Goal: Transaction & Acquisition: Purchase product/service

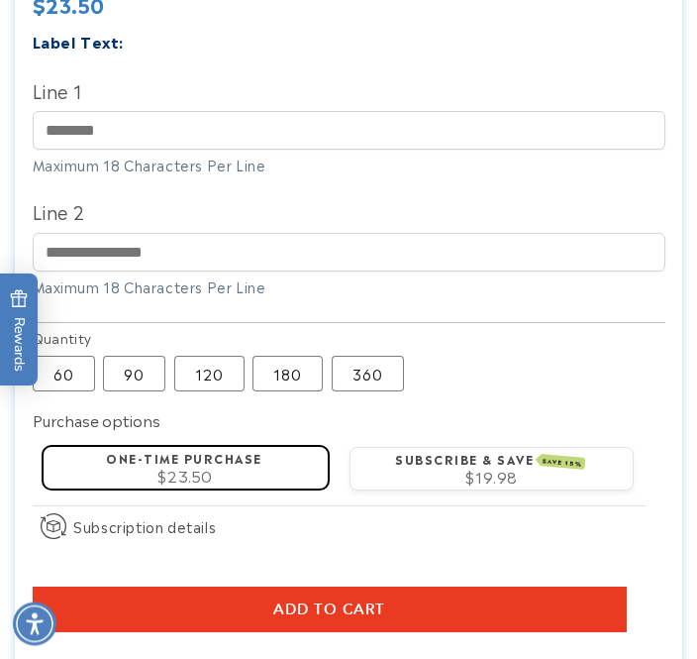
scroll to position [1129, 0]
click at [126, 376] on label "90 Variant sold out or unavailable" at bounding box center [134, 374] width 62 height 36
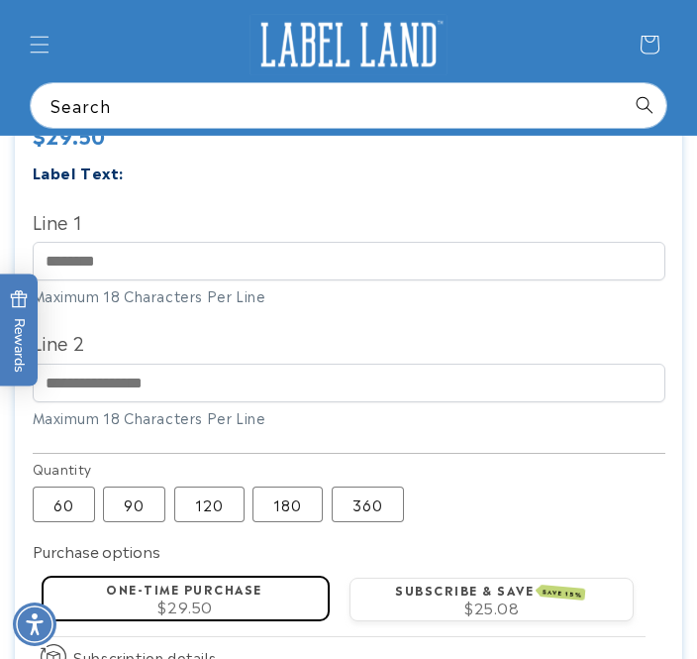
scroll to position [996, 0]
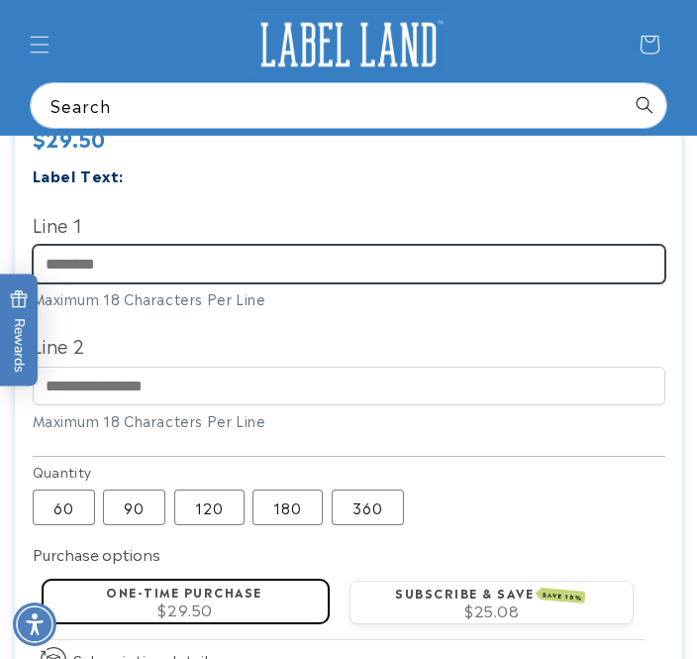
click at [57, 256] on input "Line 1" at bounding box center [349, 264] width 633 height 39
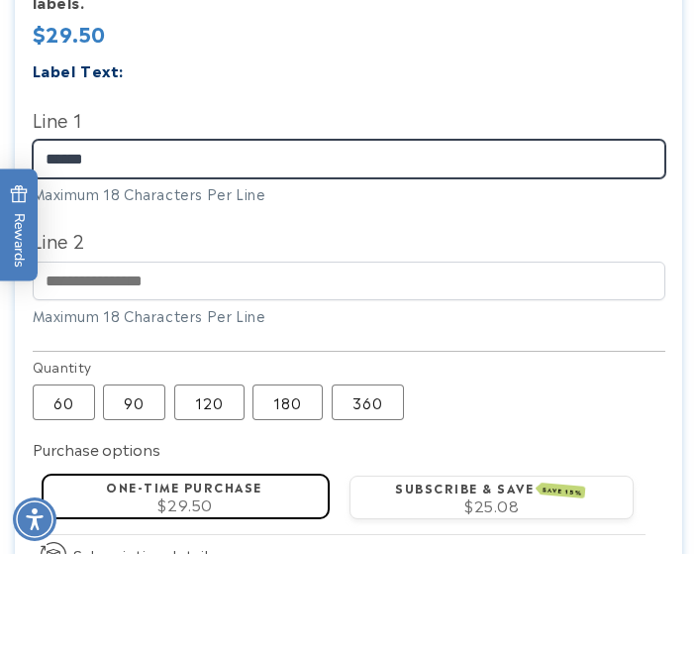
scroll to position [0, 585]
type input "********"
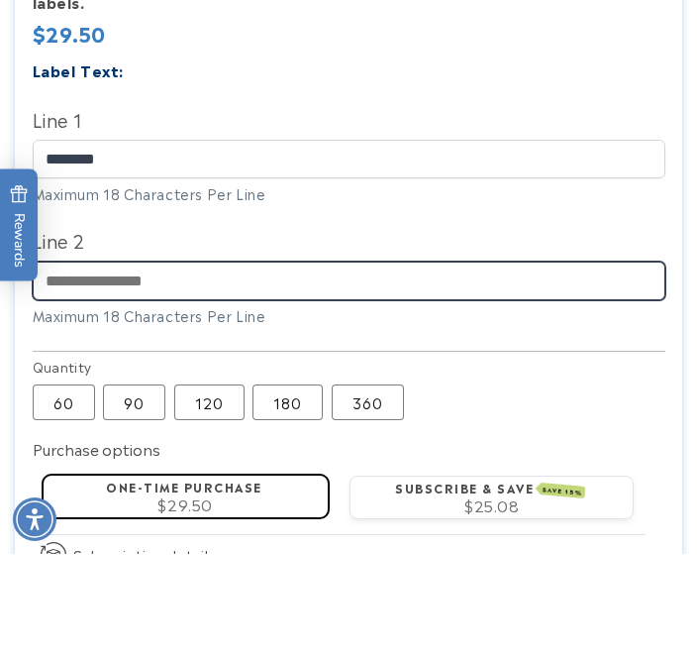
click at [74, 367] on input "Line 2" at bounding box center [349, 386] width 633 height 39
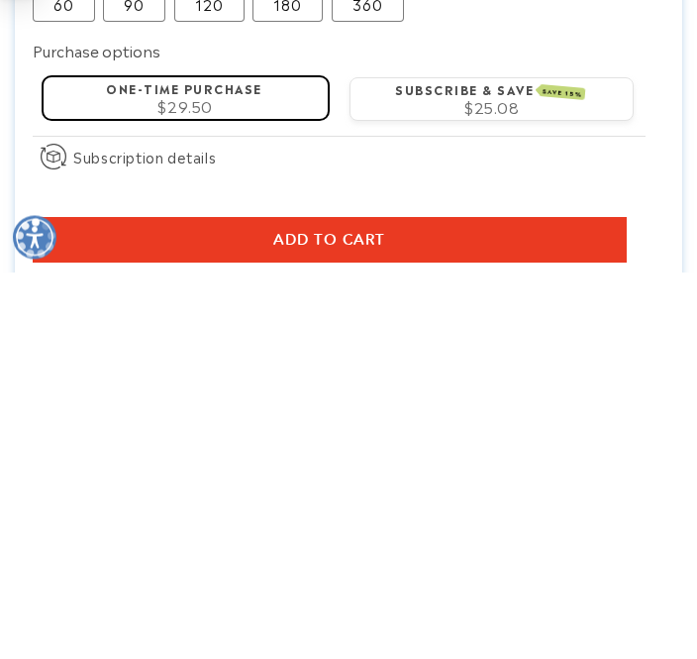
scroll to position [1150, 0]
type input "**********"
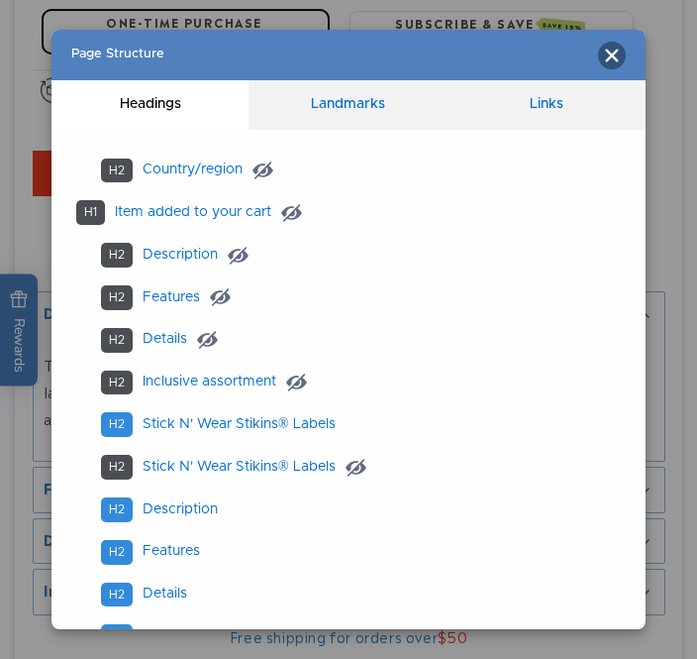
scroll to position [0, 0]
click at [604, 55] on icon "Close" at bounding box center [612, 56] width 16 height 16
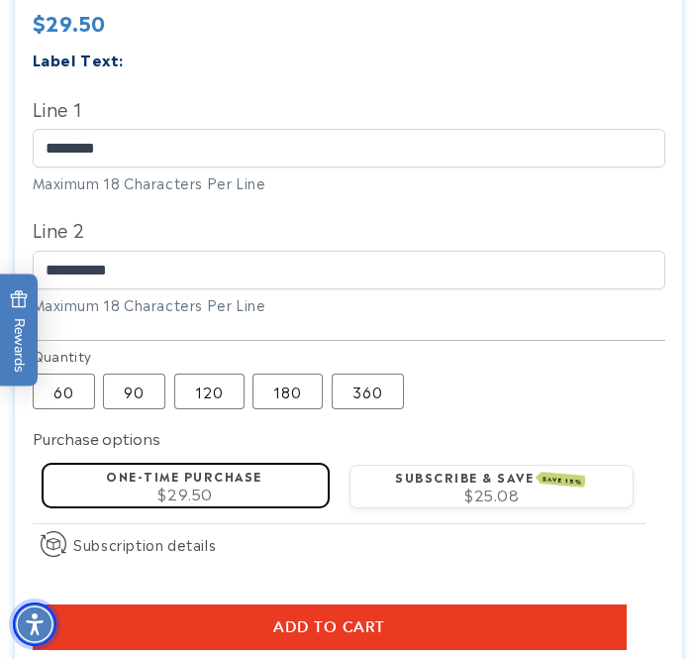
scroll to position [0, 585]
click at [228, 634] on button "Add to cart" at bounding box center [330, 627] width 594 height 46
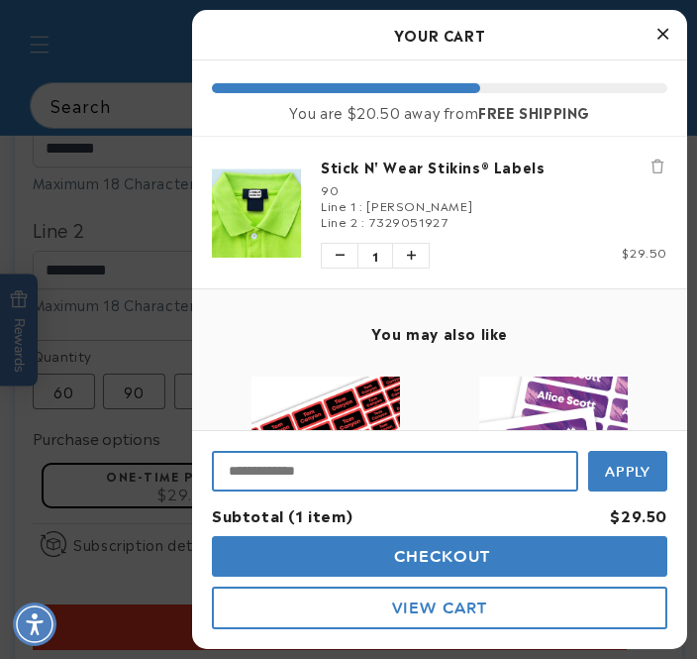
click at [236, 491] on input "Input Discount" at bounding box center [395, 471] width 367 height 41
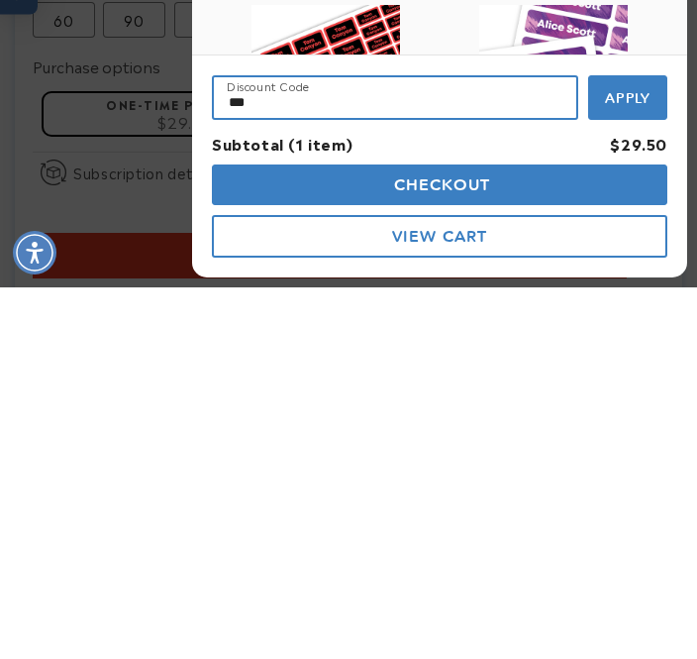
scroll to position [0, 1169]
click at [632, 447] on button "Apply" at bounding box center [627, 469] width 79 height 45
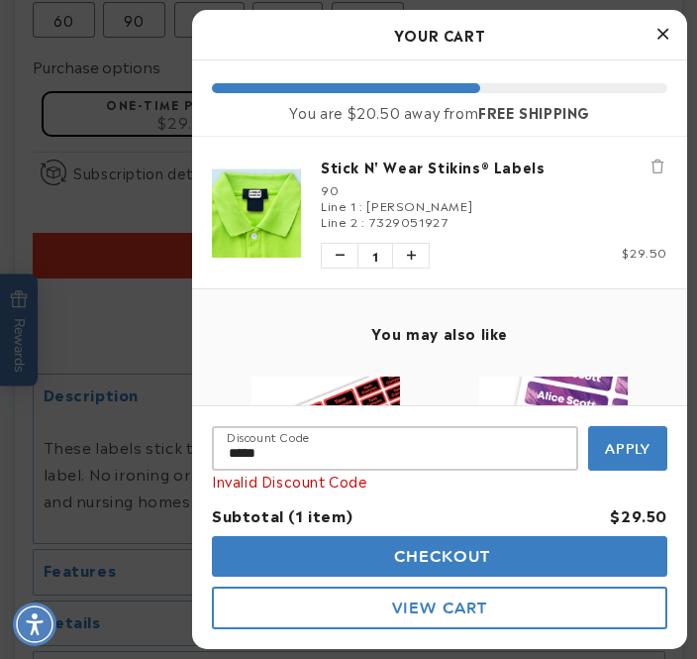
scroll to position [0, 0]
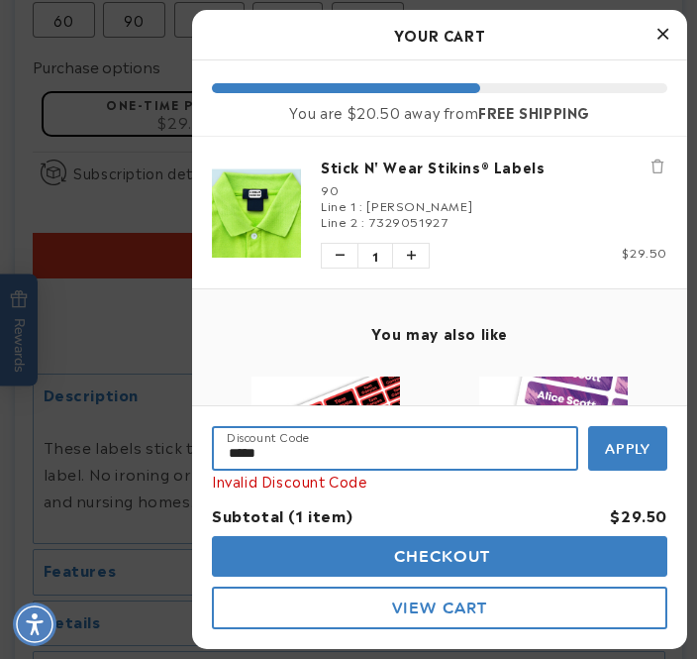
click at [281, 471] on input "*****" at bounding box center [395, 448] width 367 height 45
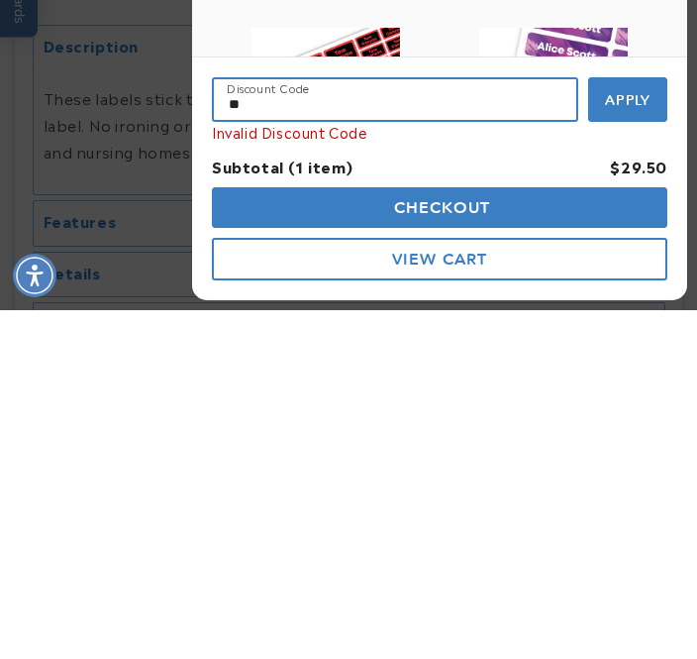
type input "*"
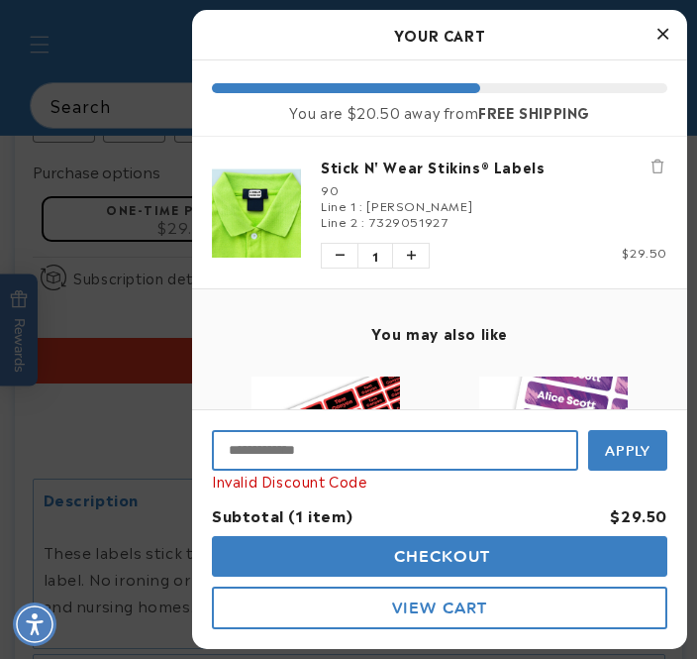
scroll to position [0, 585]
